Goal: Task Accomplishment & Management: Use online tool/utility

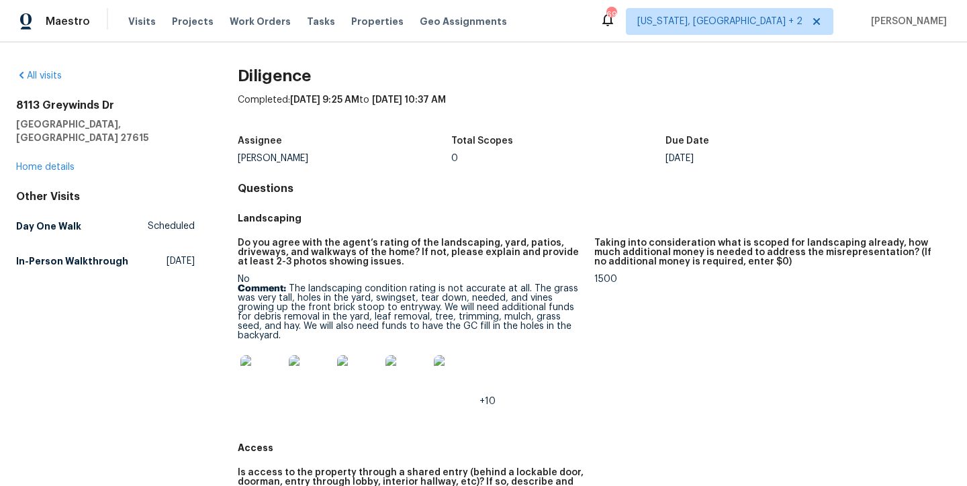
scroll to position [579, 0]
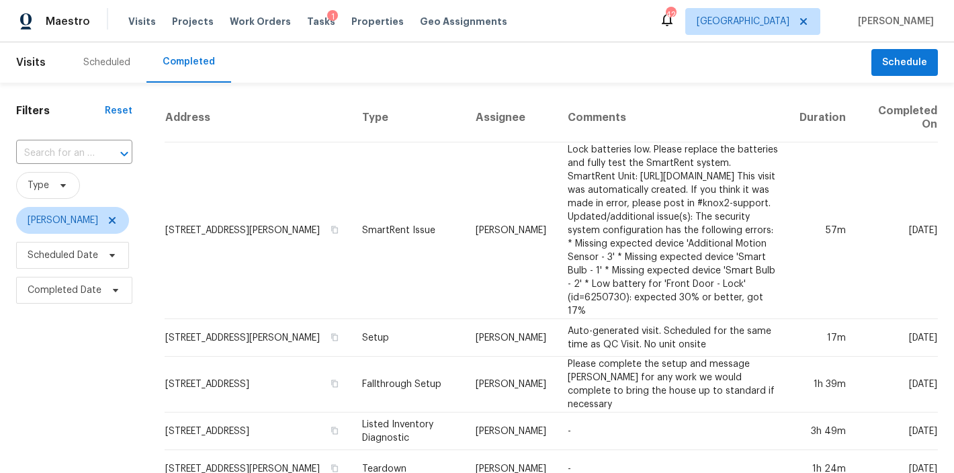
scroll to position [1017, 0]
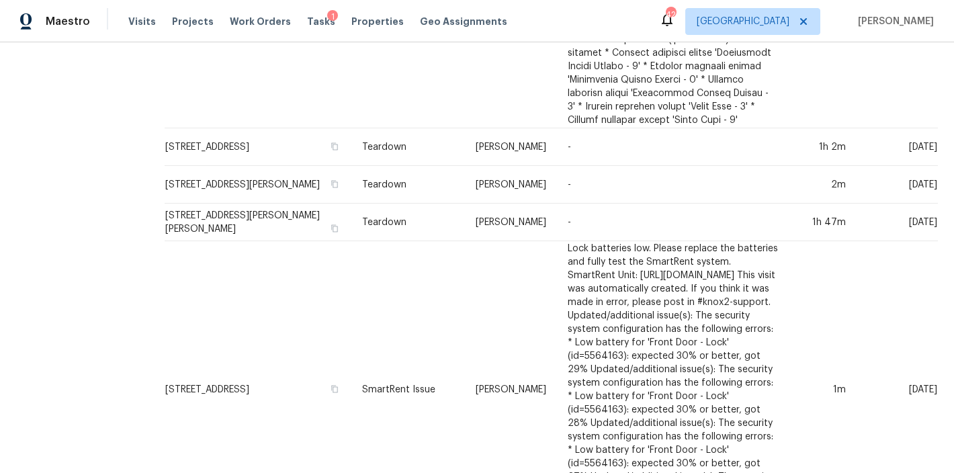
click at [621, 19] on div "Maestro Visits Projects Work Orders Tasks 1 Properties Geo Assignments 42 Ralei…" at bounding box center [477, 21] width 954 height 42
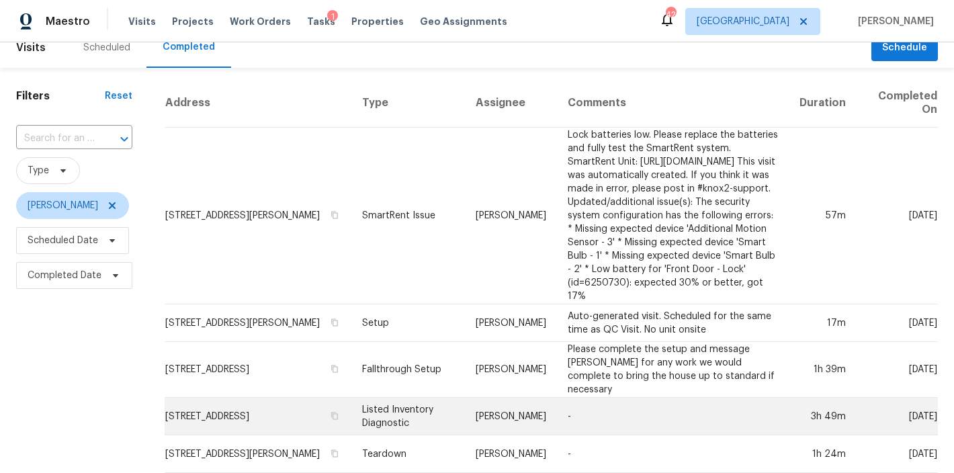
scroll to position [0, 0]
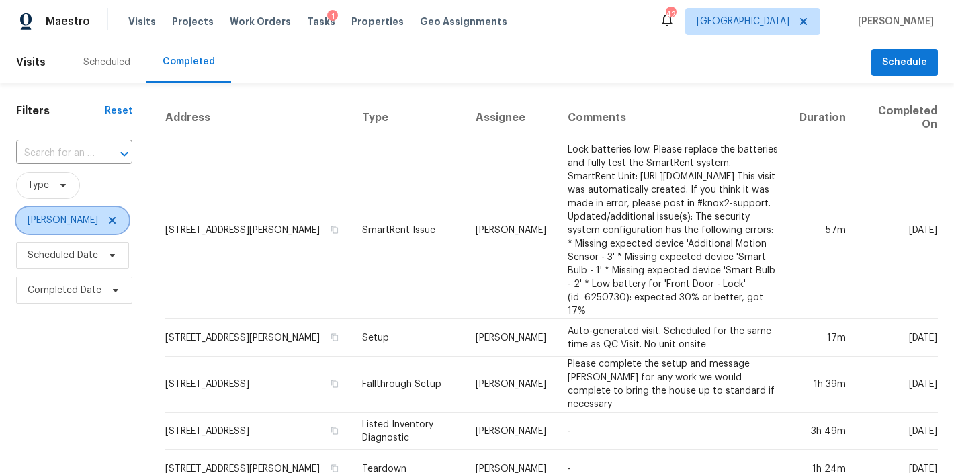
click at [107, 226] on icon at bounding box center [112, 220] width 11 height 11
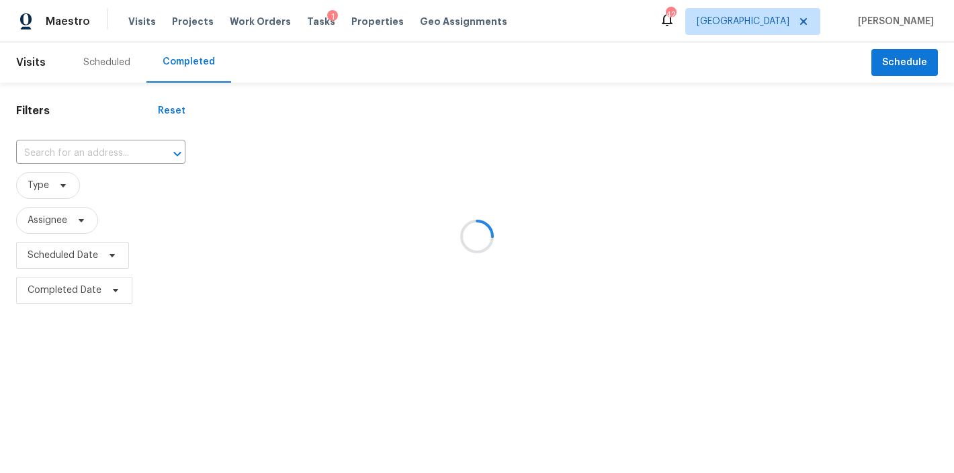
click at [113, 57] on div at bounding box center [477, 236] width 954 height 473
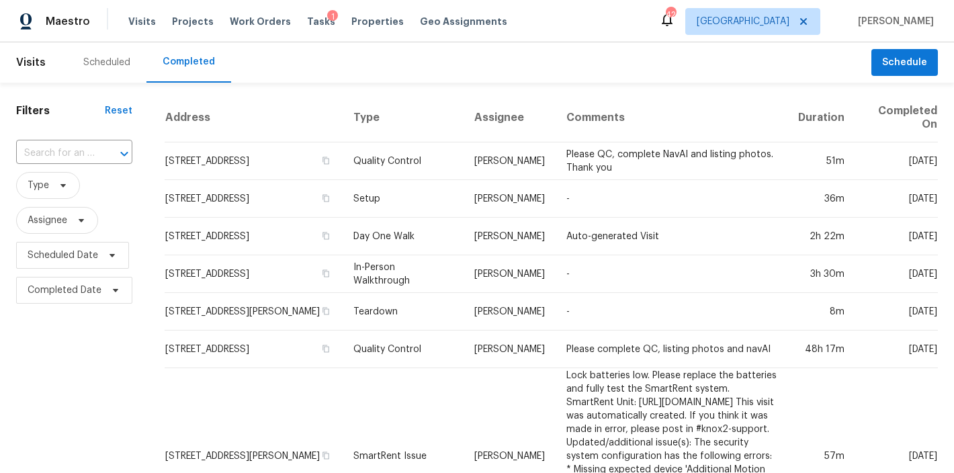
click at [99, 58] on div "Scheduled" at bounding box center [106, 62] width 47 height 13
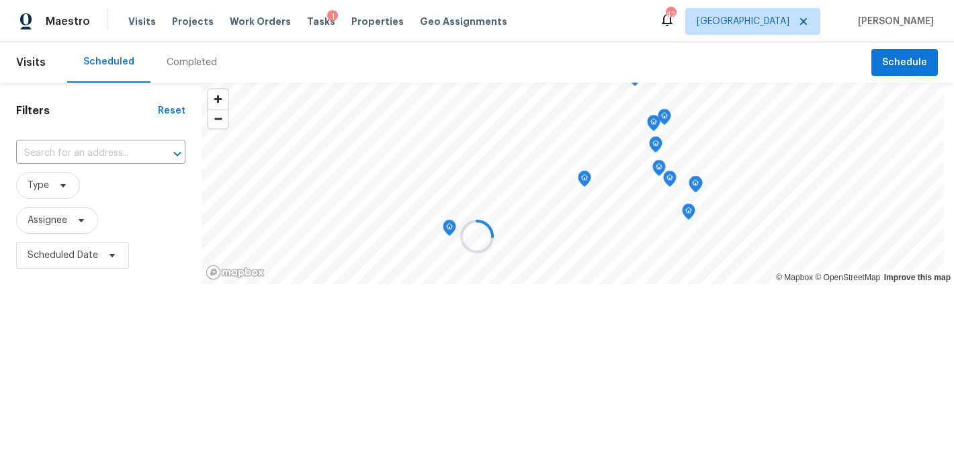
click at [579, 19] on div at bounding box center [477, 236] width 954 height 473
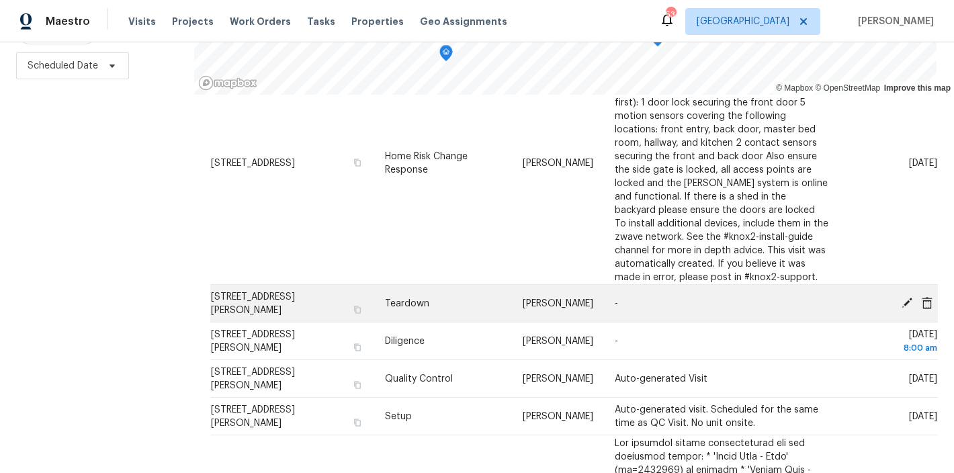
scroll to position [289, 0]
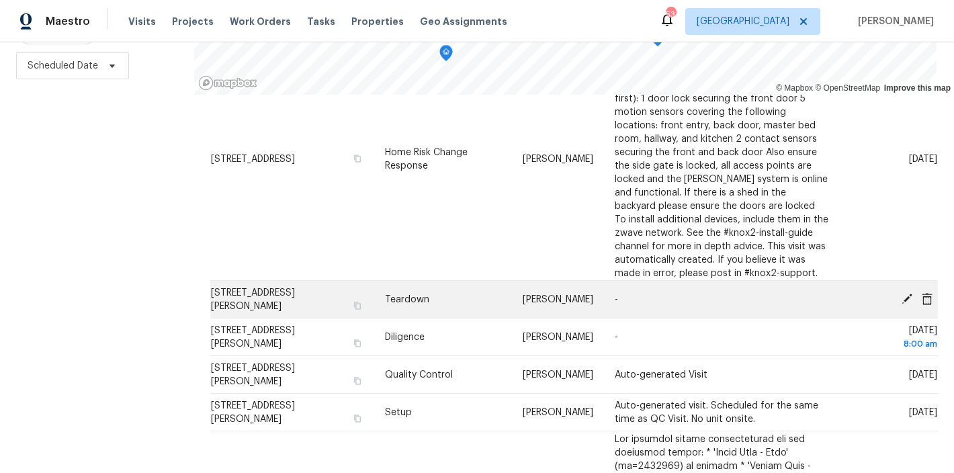
click at [901, 304] on icon at bounding box center [906, 298] width 11 height 11
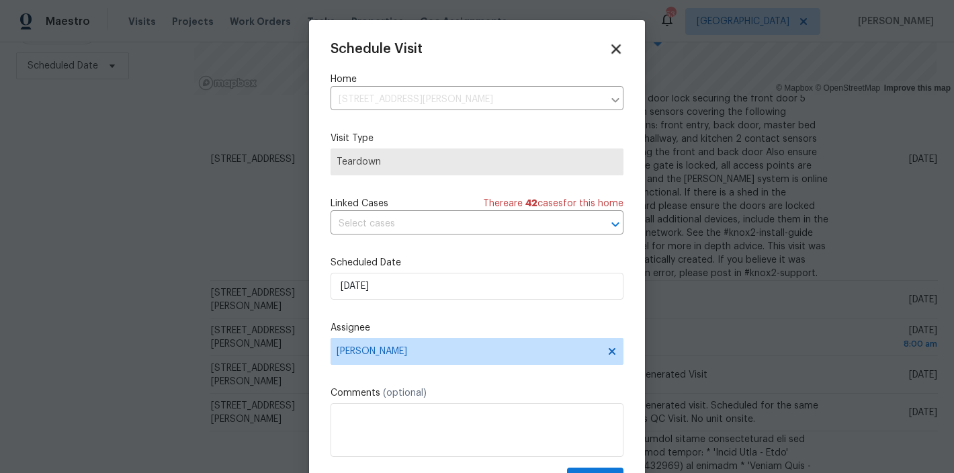
click at [608, 47] on icon at bounding box center [615, 48] width 15 height 15
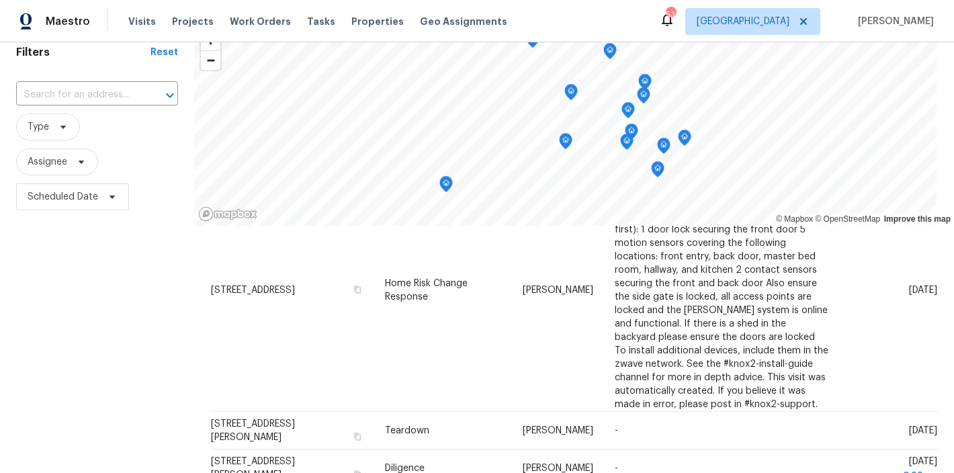
scroll to position [0, 0]
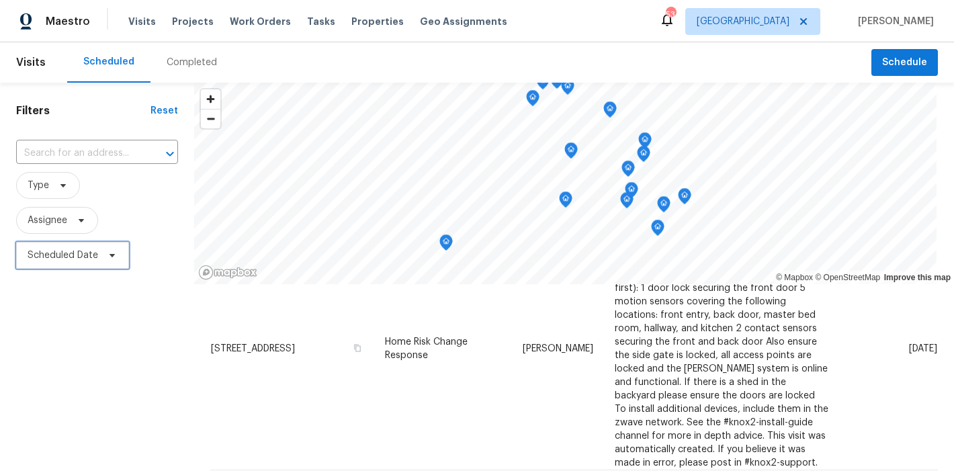
click at [37, 254] on span "Scheduled Date" at bounding box center [63, 255] width 71 height 13
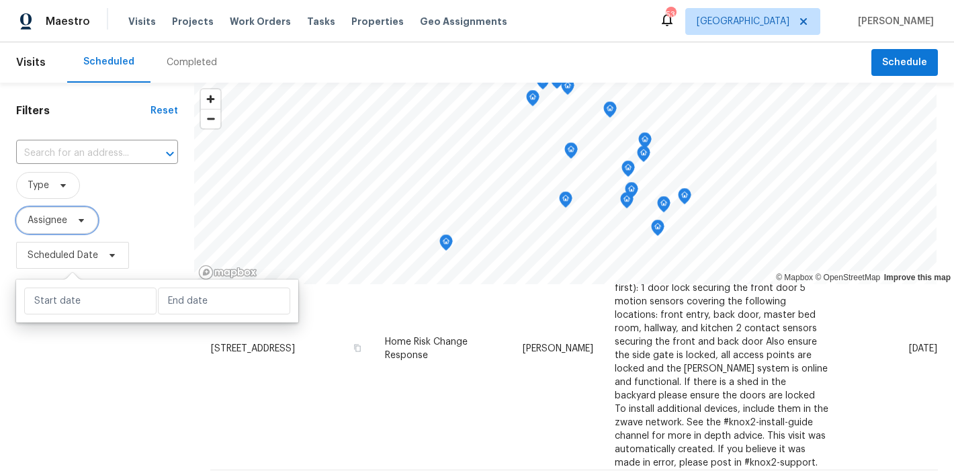
click at [48, 224] on span "Assignee" at bounding box center [48, 220] width 40 height 13
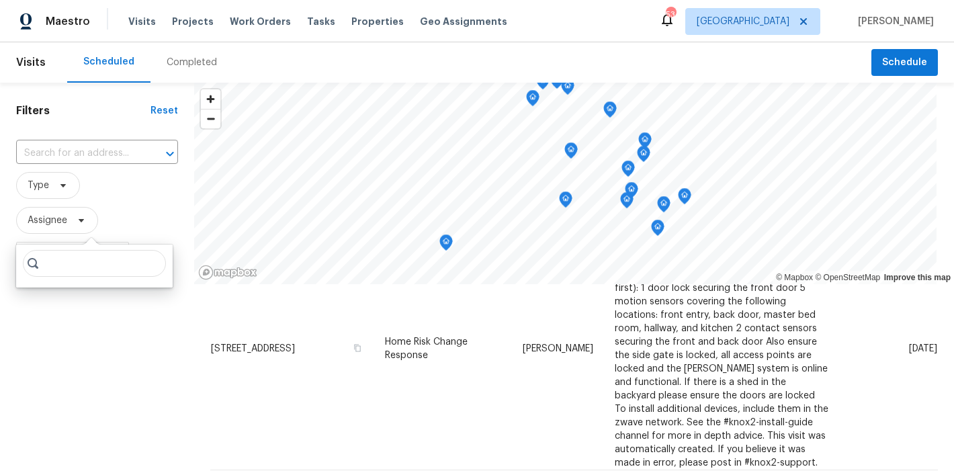
click at [58, 261] on input "search" at bounding box center [94, 263] width 143 height 27
type input "hunter anderson"
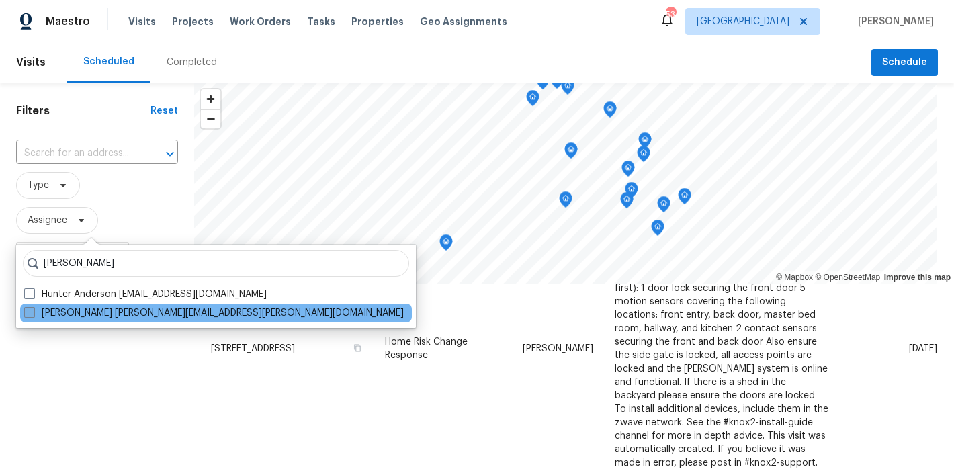
click at [29, 313] on span at bounding box center [29, 312] width 11 height 11
click at [29, 313] on input "Hunter Anderson hunter.anderson@opendoor.com" at bounding box center [28, 310] width 9 height 9
checkbox input "true"
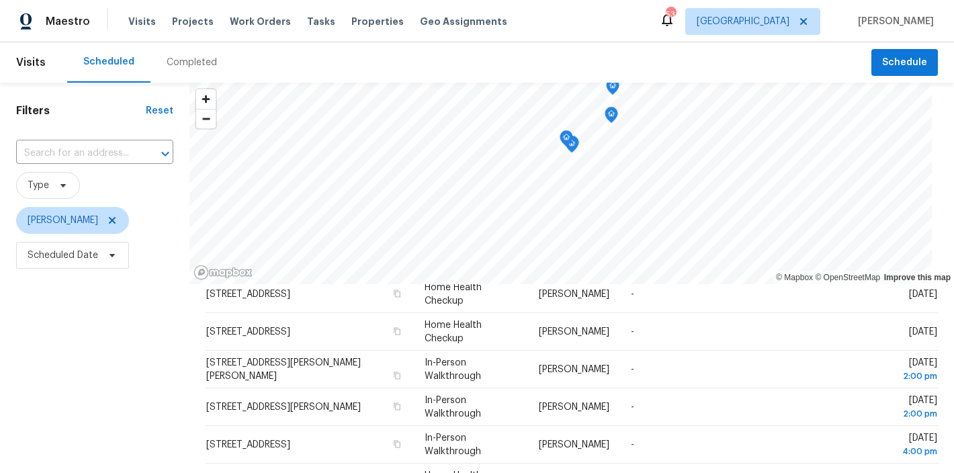
scroll to position [95, 0]
click at [43, 385] on div "Filters Reset ​ Type Hunter Anderson Scheduled Date" at bounding box center [94, 373] width 189 height 580
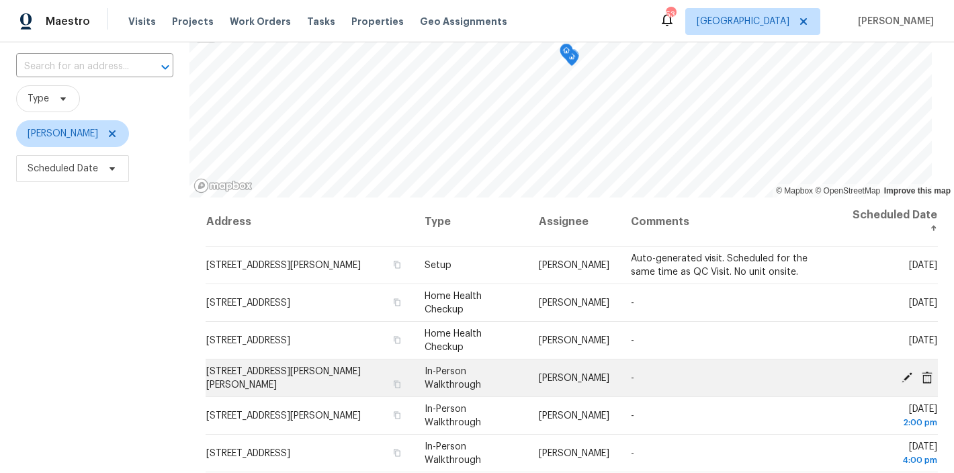
scroll to position [0, 0]
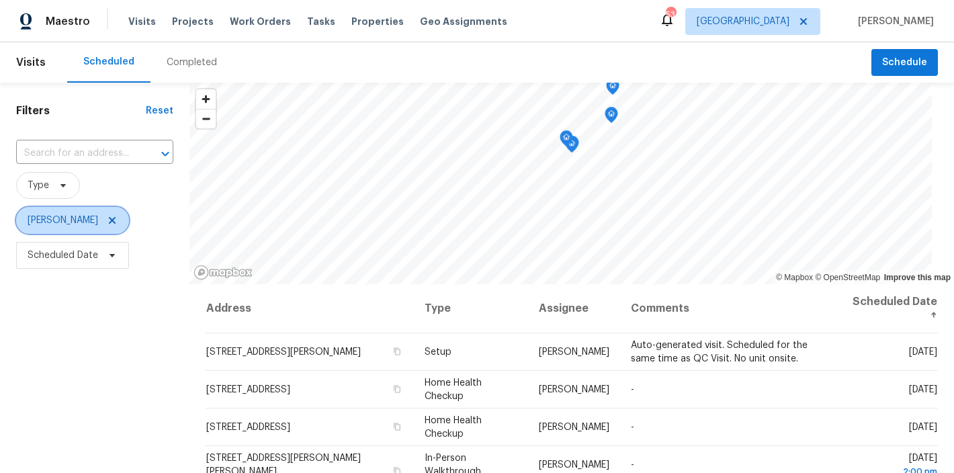
click at [116, 223] on icon at bounding box center [112, 220] width 11 height 11
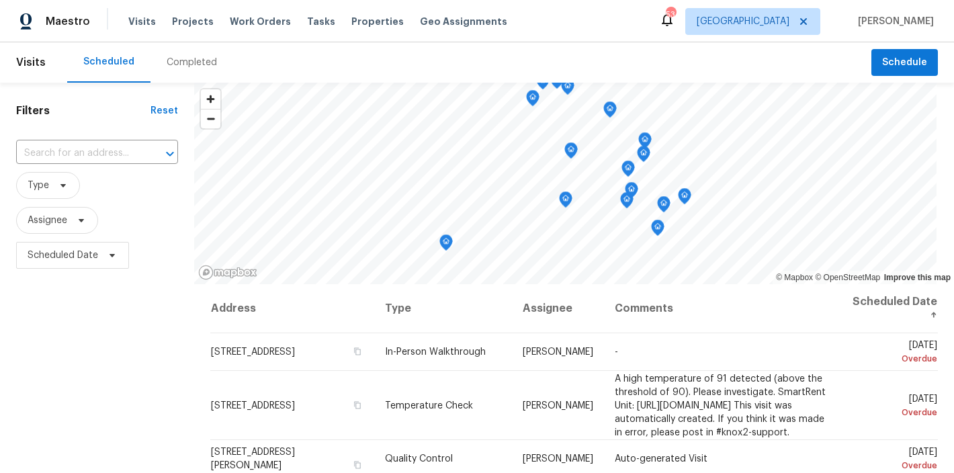
click at [56, 374] on div "Filters Reset ​ Type Assignee Scheduled Date" at bounding box center [97, 373] width 194 height 580
click at [49, 224] on span "Assignee" at bounding box center [48, 220] width 40 height 13
click at [52, 259] on input "search" at bounding box center [94, 263] width 143 height 27
type input "shawn wise"
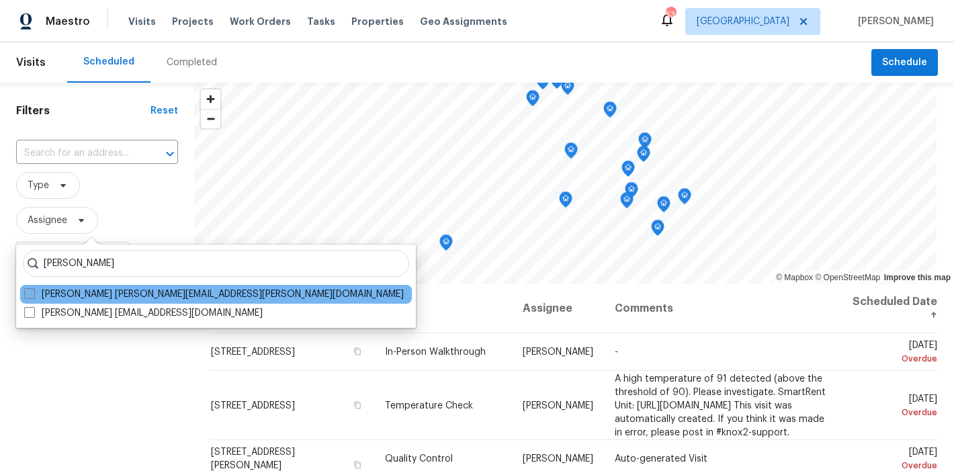
click at [28, 296] on span at bounding box center [29, 293] width 11 height 11
click at [28, 296] on input "Shawn Wise shawn.wise@opendoor.com" at bounding box center [28, 291] width 9 height 9
checkbox input "true"
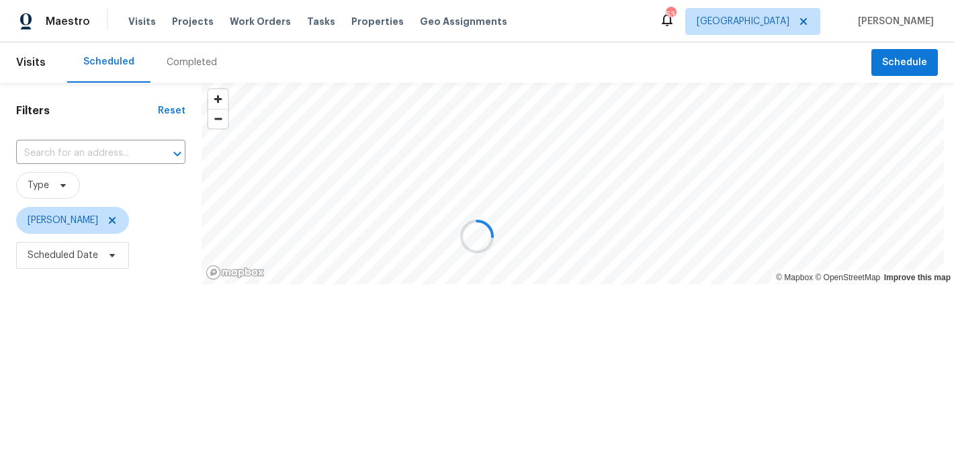
click at [57, 370] on div "Filters Reset ​ Type Shawn Wise Scheduled Date" at bounding box center [100, 226] width 201 height 287
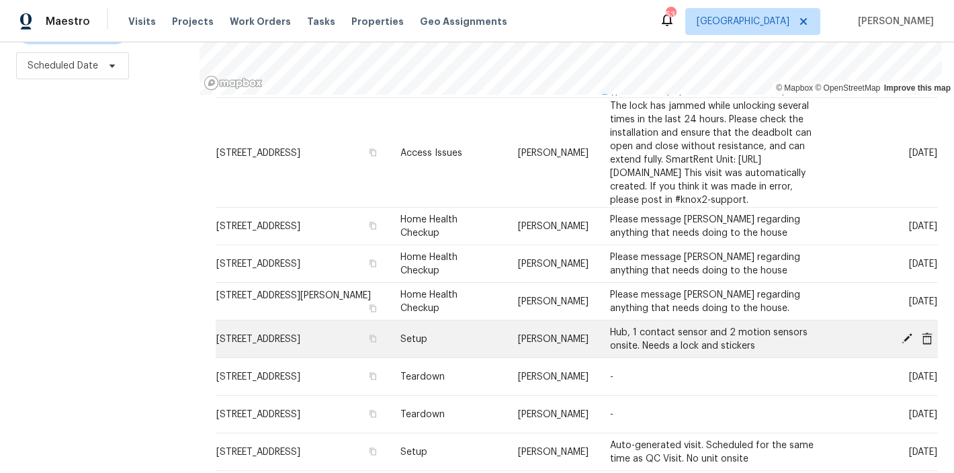
scroll to position [1079, 0]
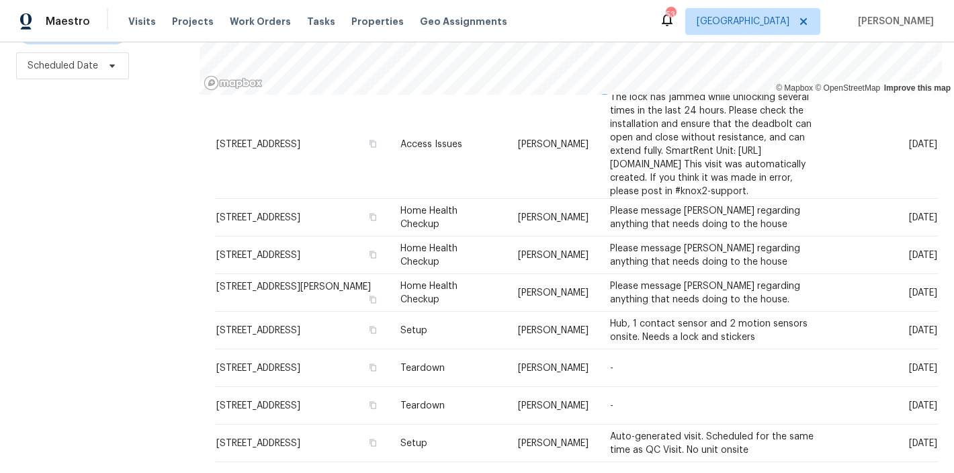
click at [161, 349] on div "Filters Reset ​ Type Shawn Wise Scheduled Date" at bounding box center [99, 183] width 199 height 580
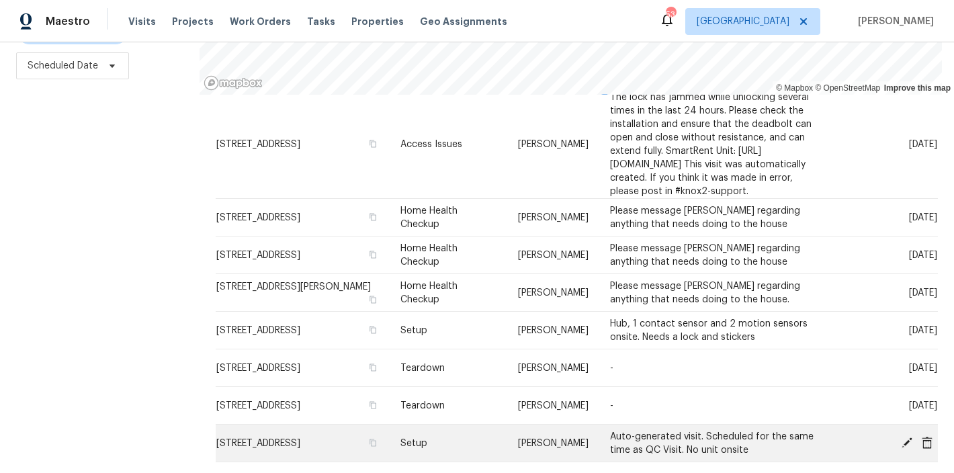
click at [901, 437] on icon at bounding box center [906, 442] width 11 height 11
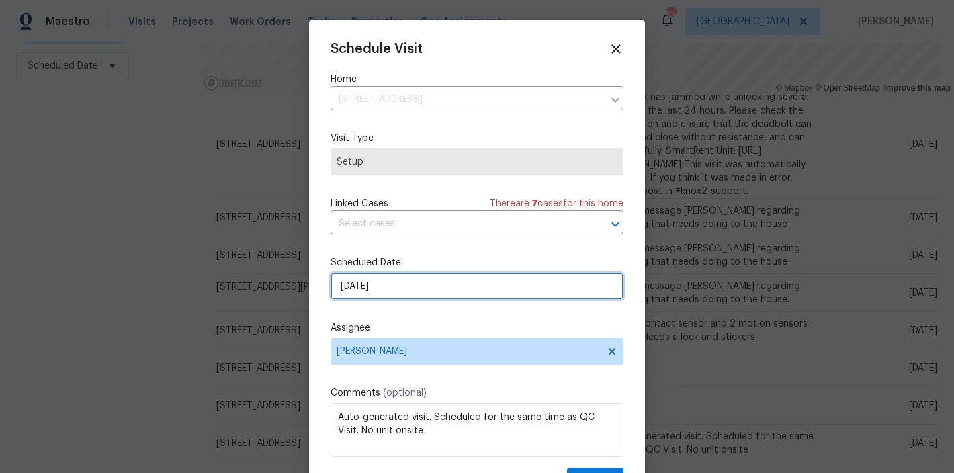
click at [343, 283] on input "10/3/2025" at bounding box center [476, 286] width 293 height 27
select select "9"
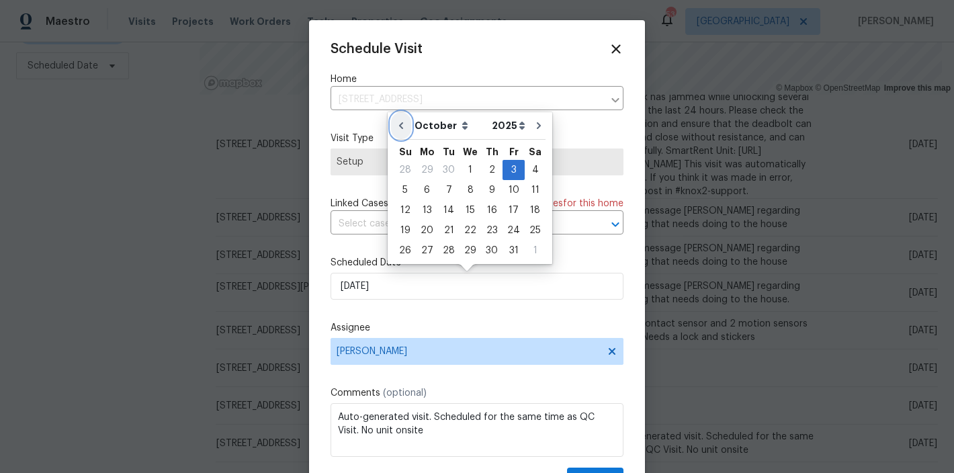
click at [401, 130] on icon "Go to previous month" at bounding box center [401, 125] width 11 height 11
type input "9/28/2025"
select select "8"
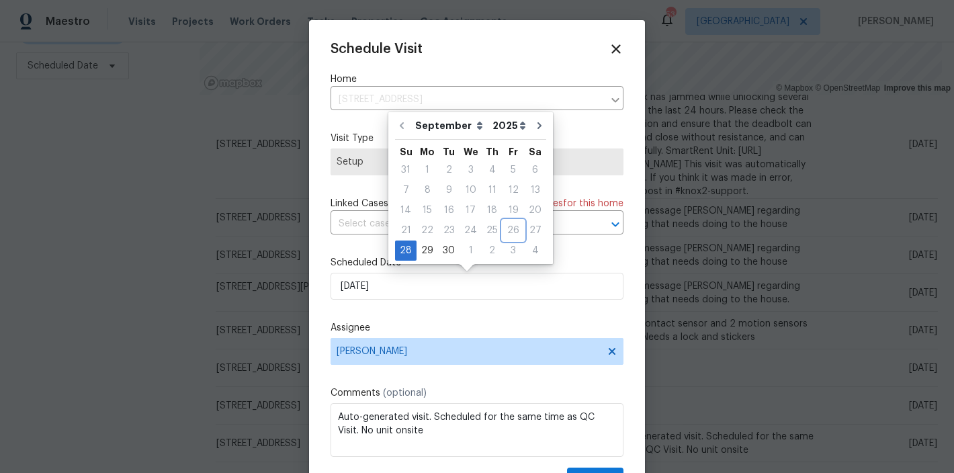
click at [511, 234] on div "26" at bounding box center [512, 230] width 21 height 19
click at [510, 231] on div "26" at bounding box center [512, 230] width 21 height 19
click at [420, 250] on div "29" at bounding box center [426, 250] width 21 height 19
type input "9/29/2025"
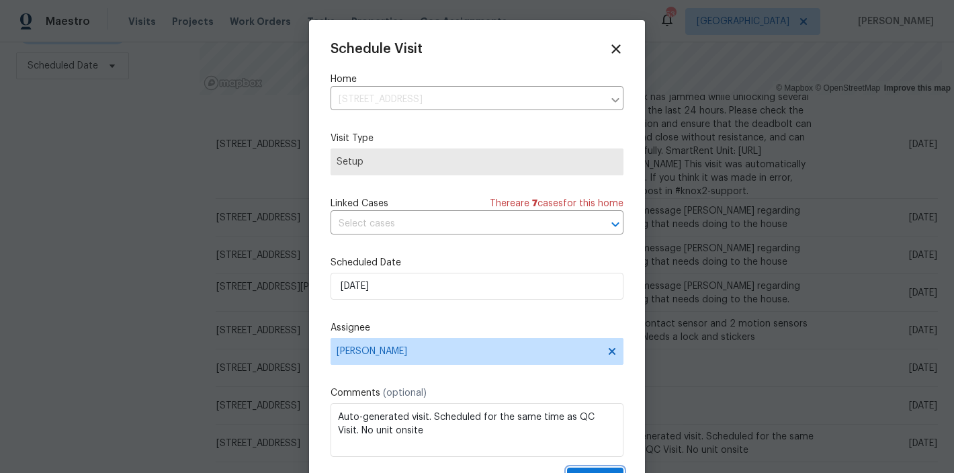
click at [590, 469] on button "Update" at bounding box center [595, 479] width 56 height 25
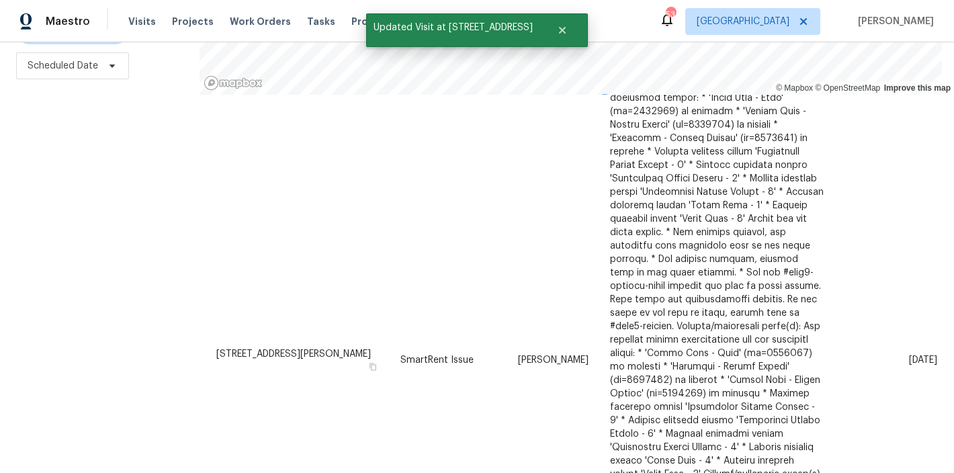
scroll to position [0, 0]
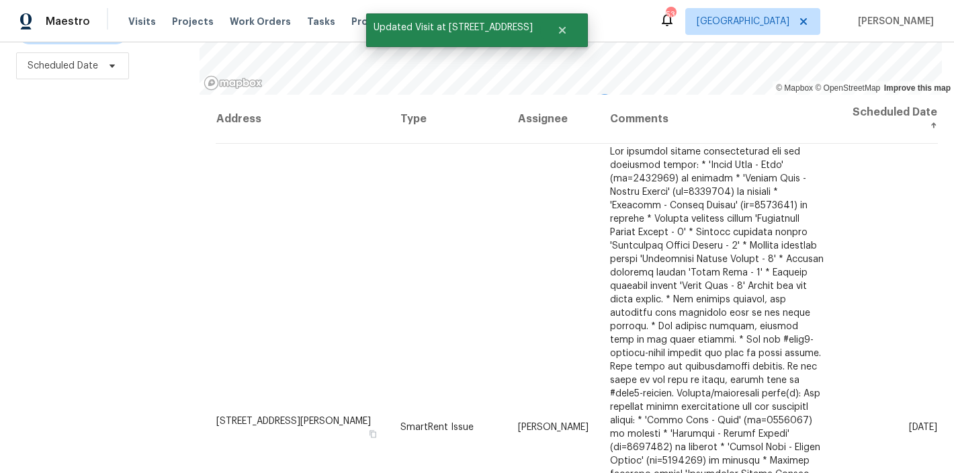
click at [199, 246] on div "Address Type Assignee Comments Scheduled Date ↑ 311 Burnette St, Durham, NC 277…" at bounding box center [576, 284] width 754 height 378
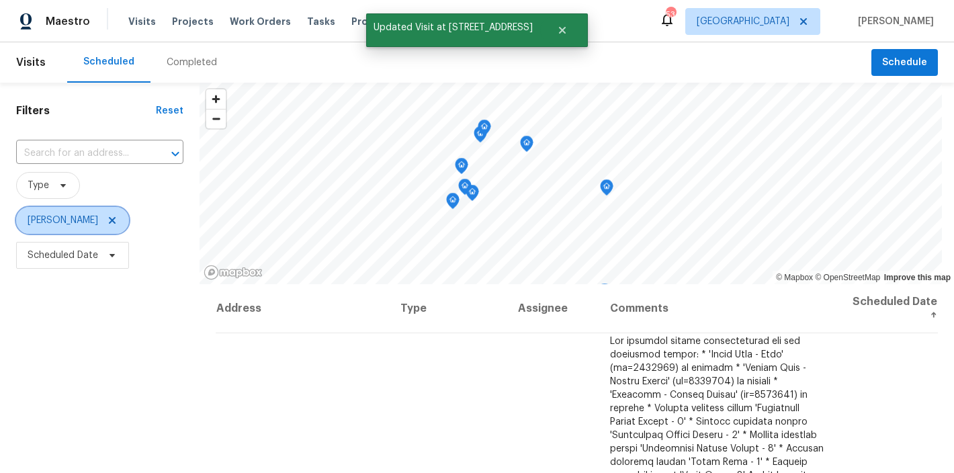
click at [109, 221] on icon at bounding box center [112, 220] width 7 height 7
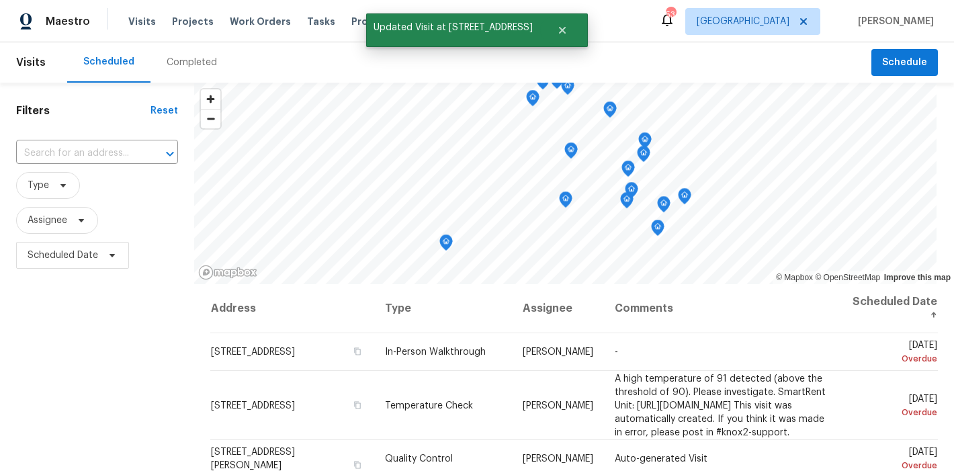
click at [91, 343] on div "Filters Reset ​ Type Assignee Scheduled Date" at bounding box center [97, 373] width 194 height 580
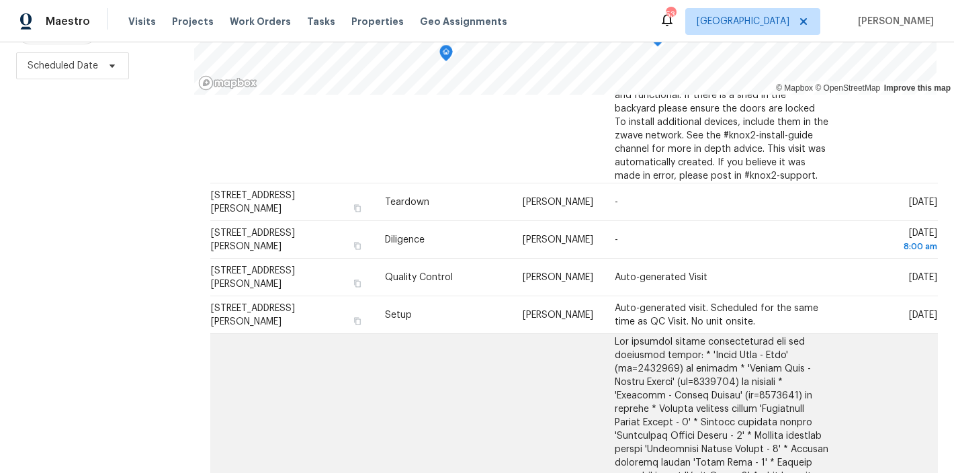
scroll to position [311, 0]
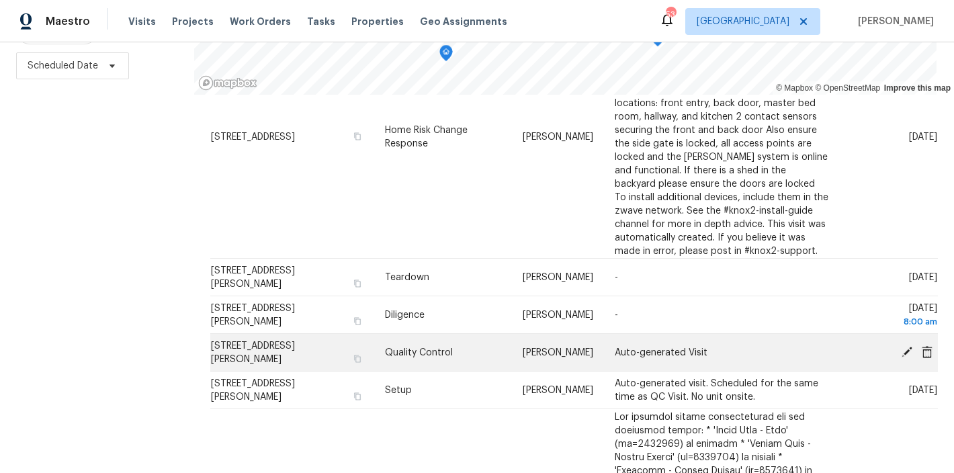
click at [901, 357] on icon at bounding box center [906, 351] width 11 height 11
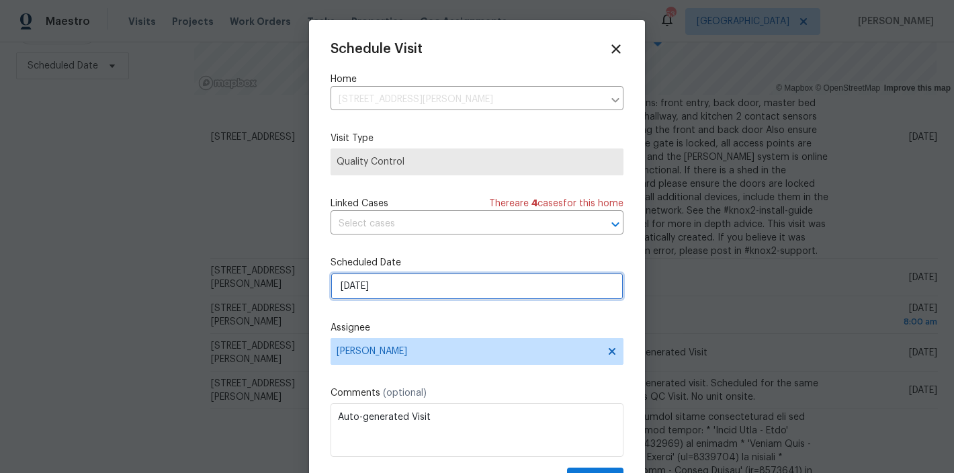
click at [363, 285] on input "9/29/2025" at bounding box center [476, 286] width 293 height 27
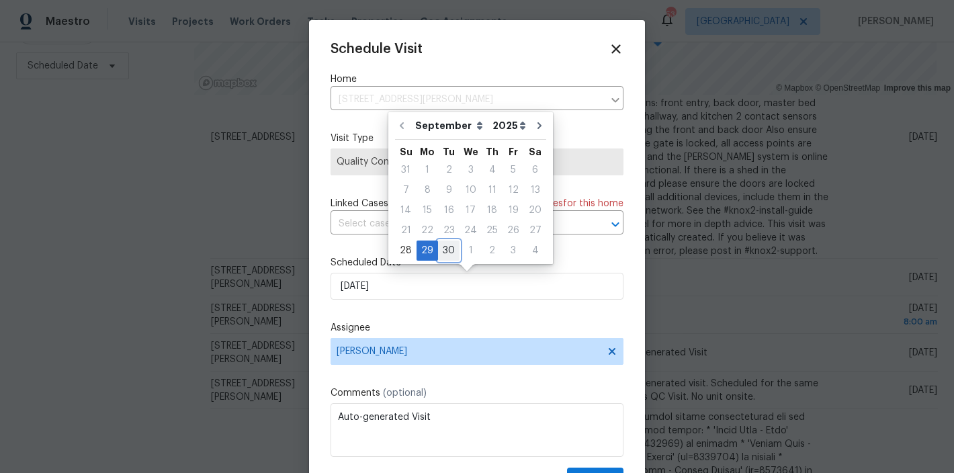
click at [439, 243] on div "30" at bounding box center [448, 250] width 21 height 19
type input "9/30/2025"
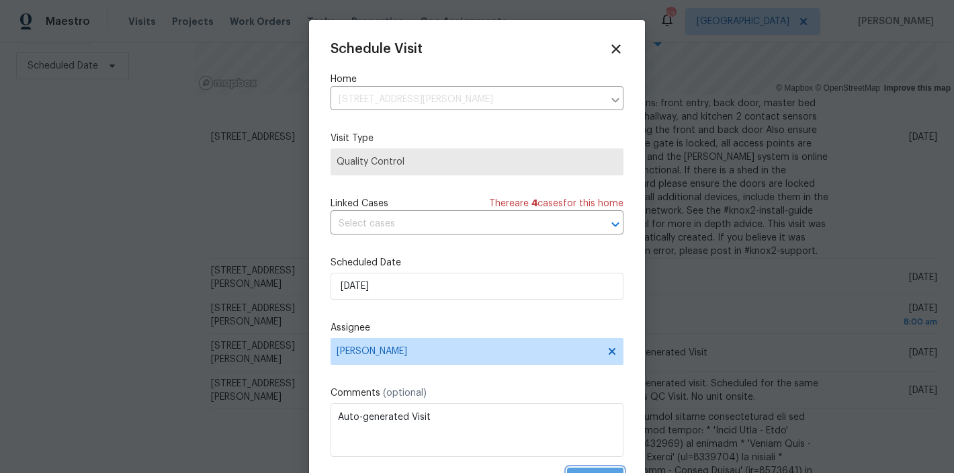
click at [592, 469] on button "Update" at bounding box center [595, 479] width 56 height 25
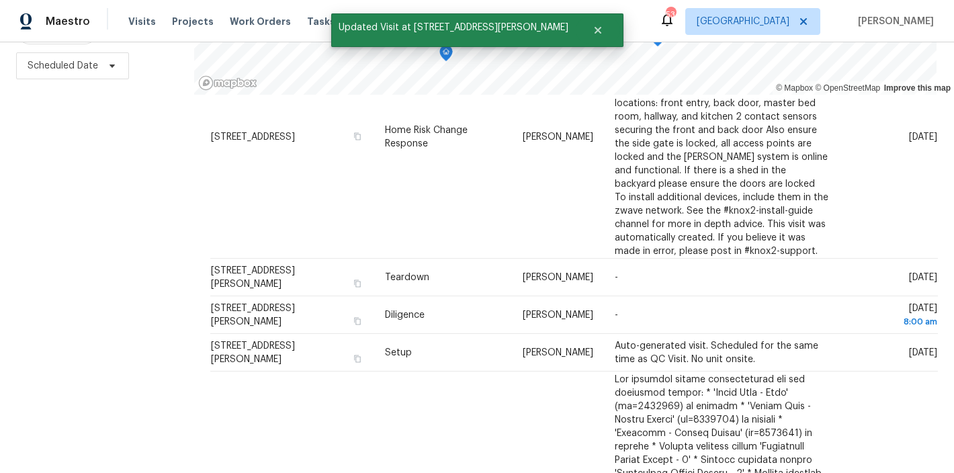
click at [151, 376] on div "Filters Reset ​ Type Assignee Scheduled Date" at bounding box center [97, 183] width 194 height 580
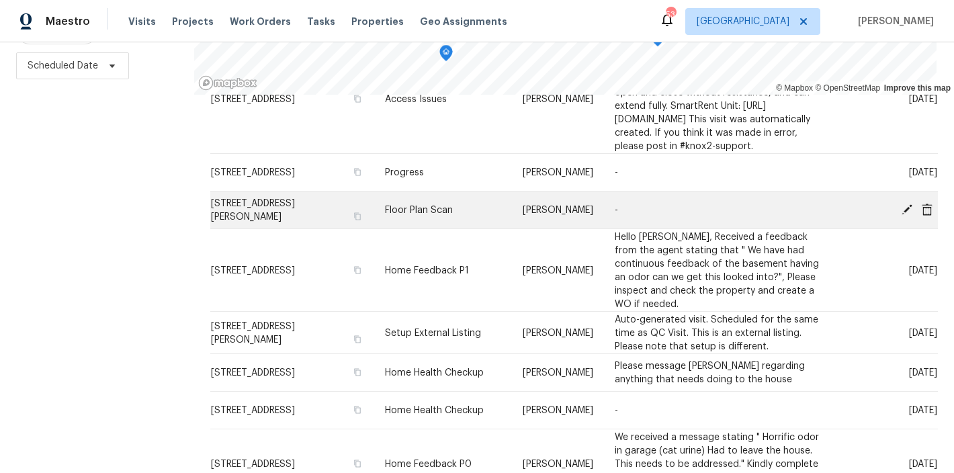
scroll to position [1789, 0]
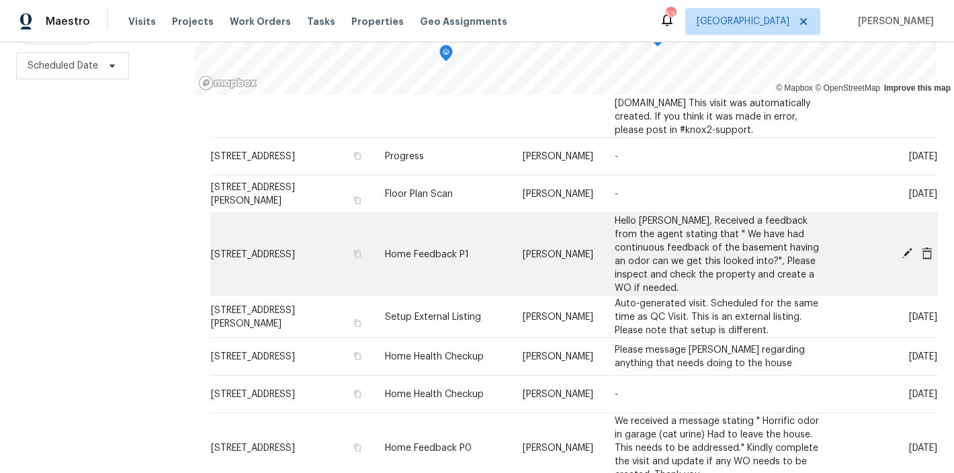
click at [901, 259] on icon at bounding box center [906, 253] width 11 height 11
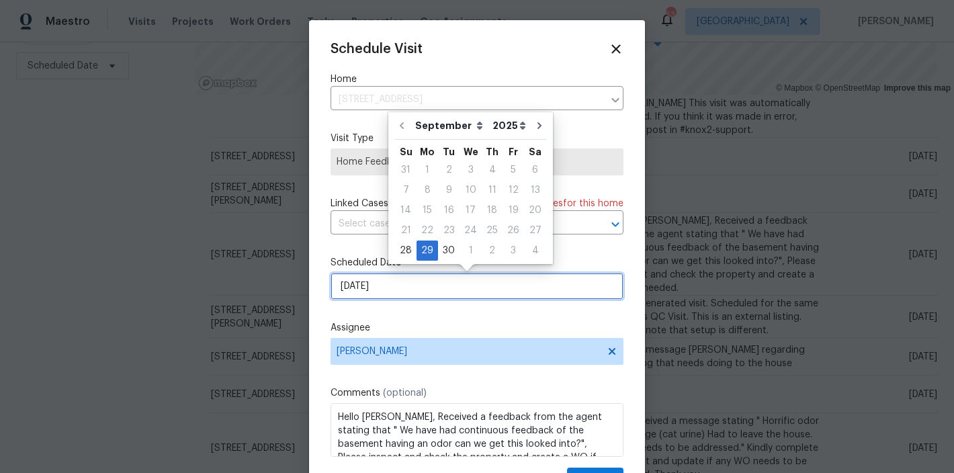
click at [368, 287] on input "9/29/2025" at bounding box center [476, 286] width 293 height 27
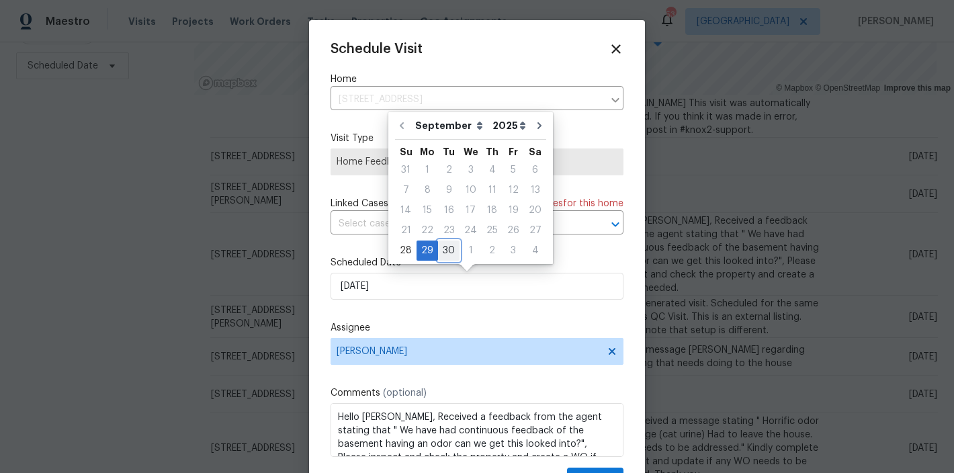
click at [444, 252] on div "30" at bounding box center [448, 250] width 21 height 19
type input "9/30/2025"
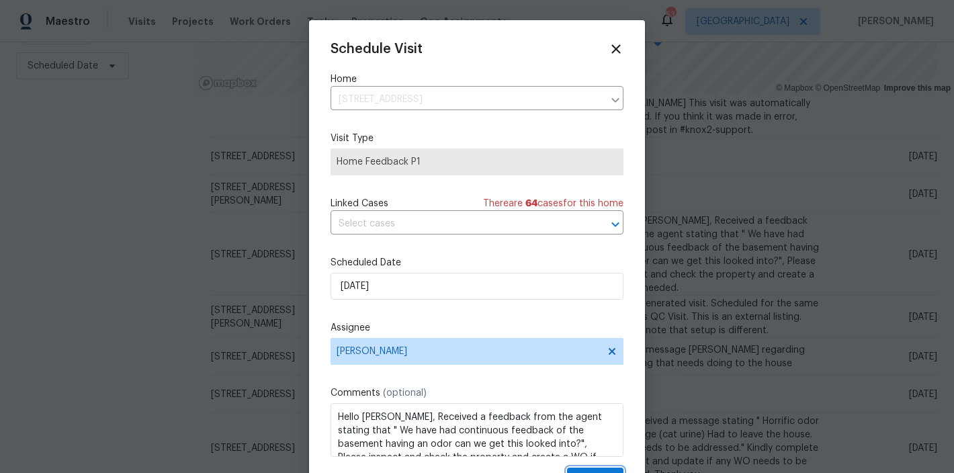
click at [590, 470] on button "Update" at bounding box center [595, 479] width 56 height 25
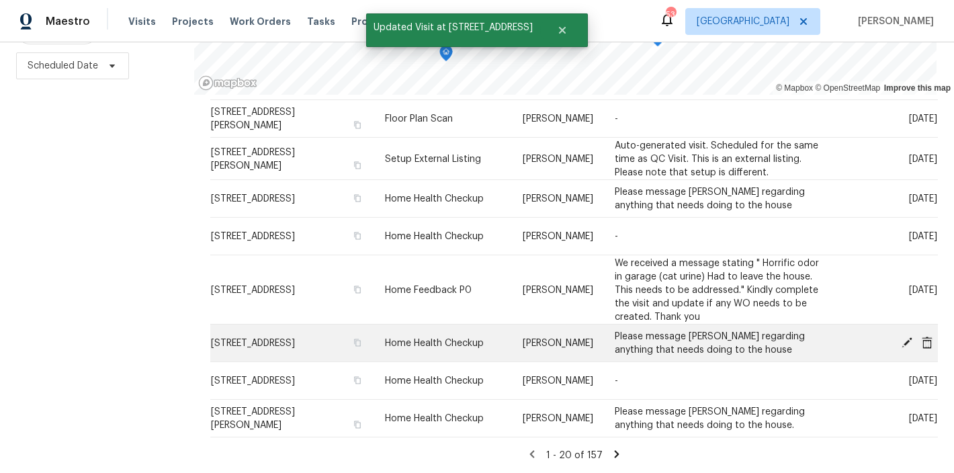
scroll to position [1866, 0]
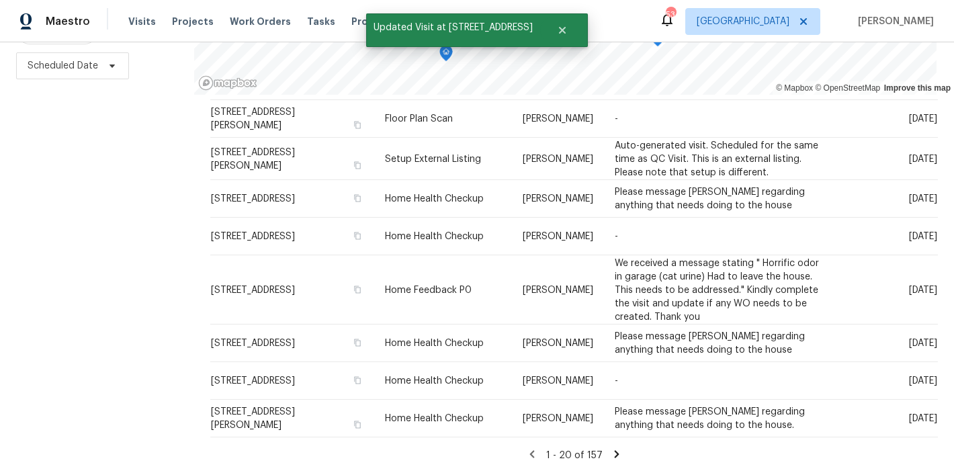
click at [614, 450] on icon at bounding box center [616, 453] width 5 height 7
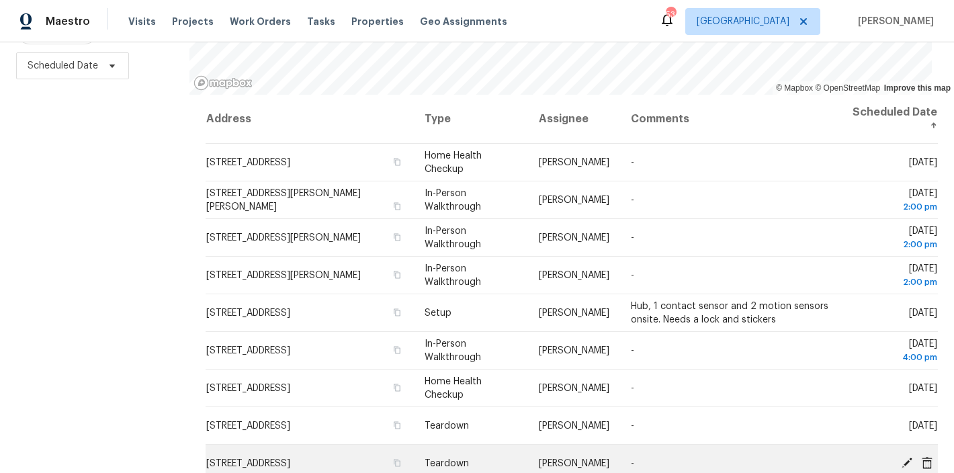
scroll to position [0, 0]
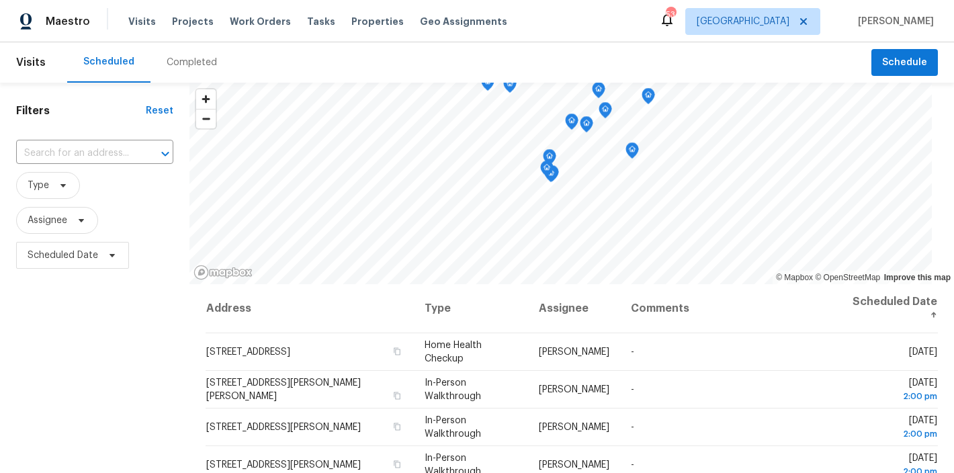
click at [87, 329] on div "Filters Reset ​ Type Assignee Scheduled Date" at bounding box center [94, 373] width 189 height 580
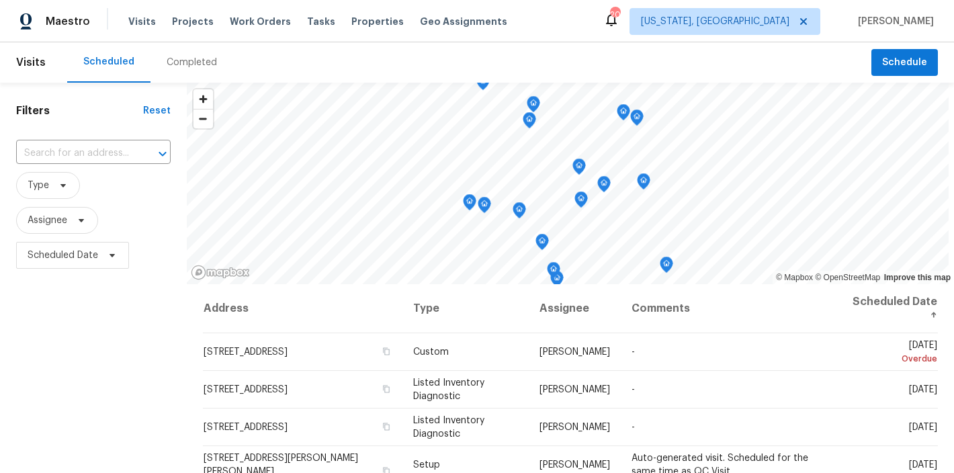
click at [101, 348] on div "Filters Reset ​ Type Assignee Scheduled Date" at bounding box center [93, 373] width 187 height 580
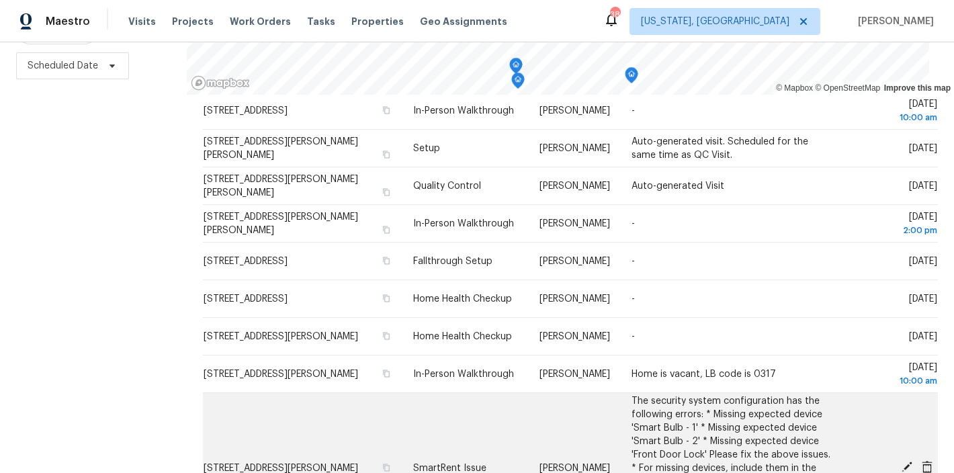
scroll to position [514, 0]
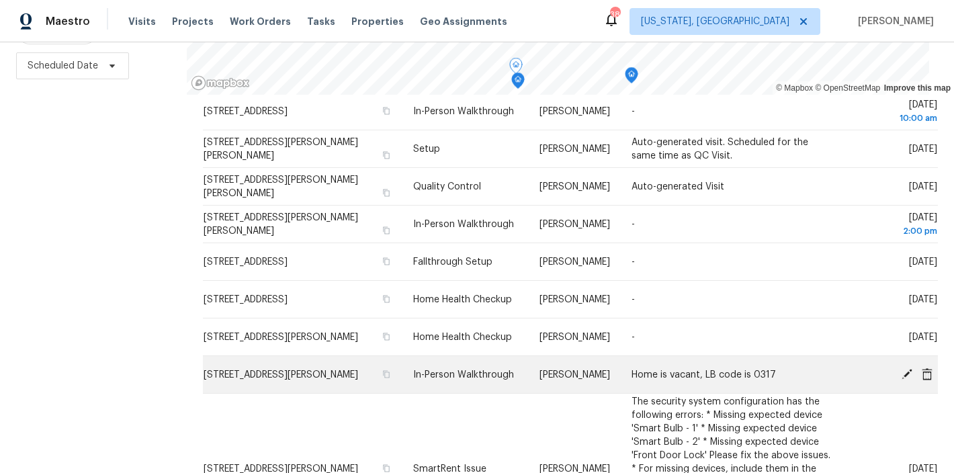
click at [901, 368] on icon at bounding box center [906, 373] width 11 height 11
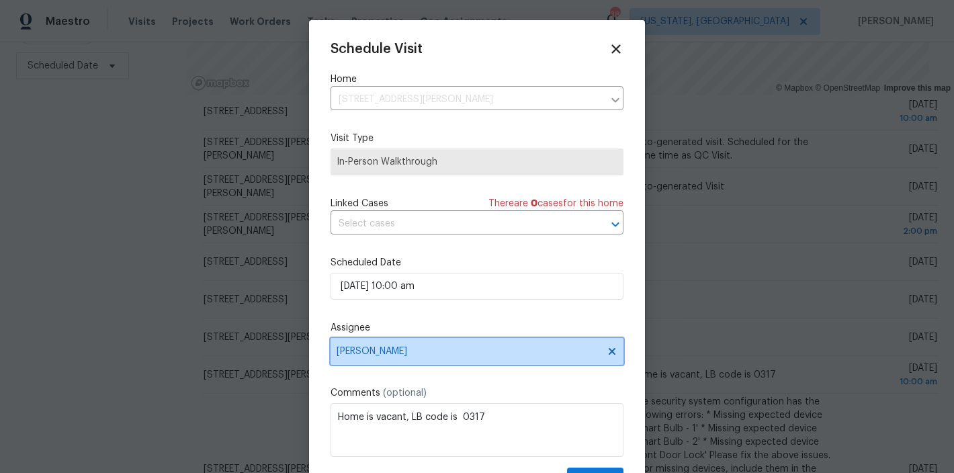
click at [398, 351] on span "[PERSON_NAME]" at bounding box center [467, 351] width 263 height 11
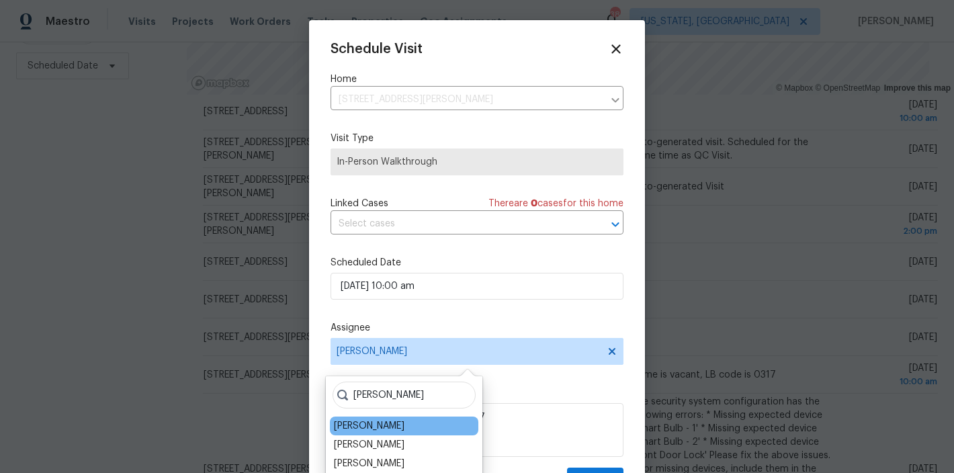
type input "[PERSON_NAME]"
click at [412, 422] on div "[PERSON_NAME]" at bounding box center [404, 425] width 148 height 19
click at [399, 427] on div "[PERSON_NAME]" at bounding box center [369, 425] width 71 height 13
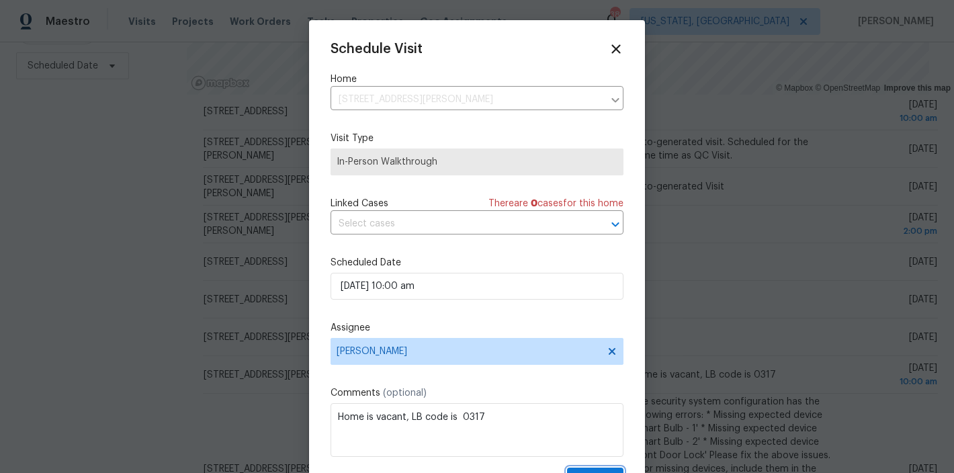
click at [584, 470] on button "Update" at bounding box center [595, 479] width 56 height 25
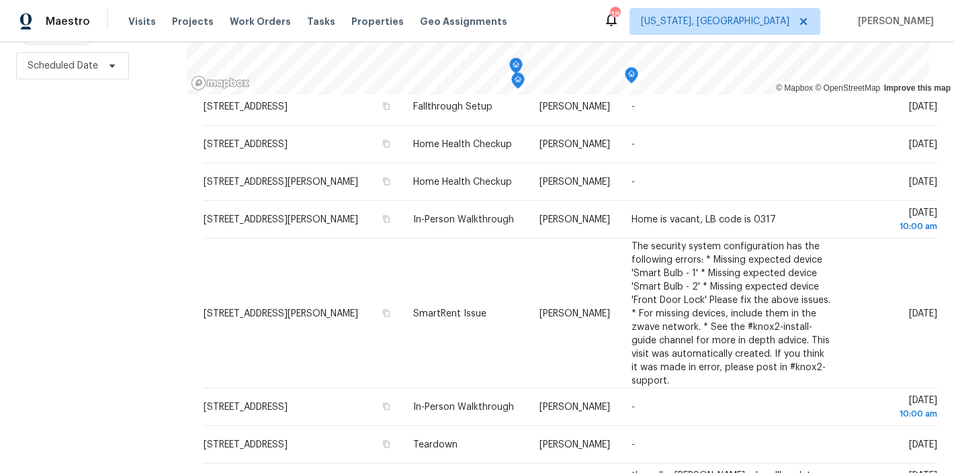
scroll to position [768, 0]
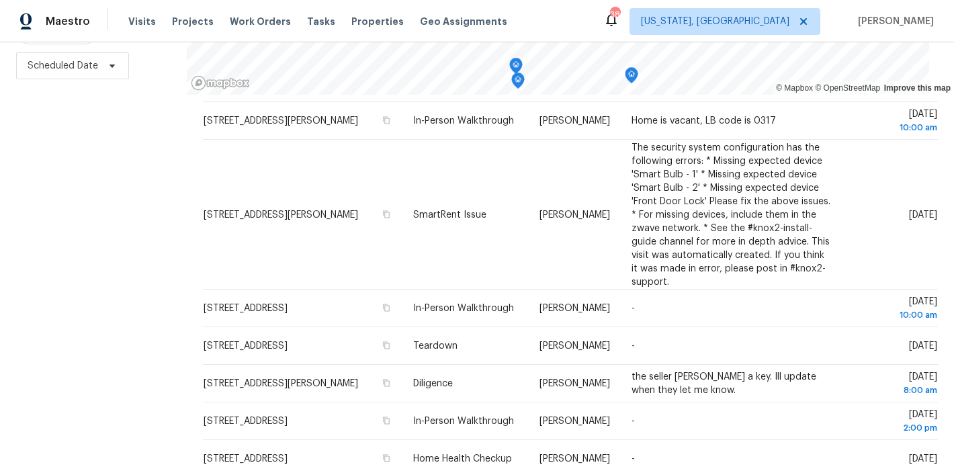
click at [90, 324] on div "Filters Reset ​ Type Assignee Scheduled Date" at bounding box center [93, 183] width 187 height 580
